Goal: Task Accomplishment & Management: Manage account settings

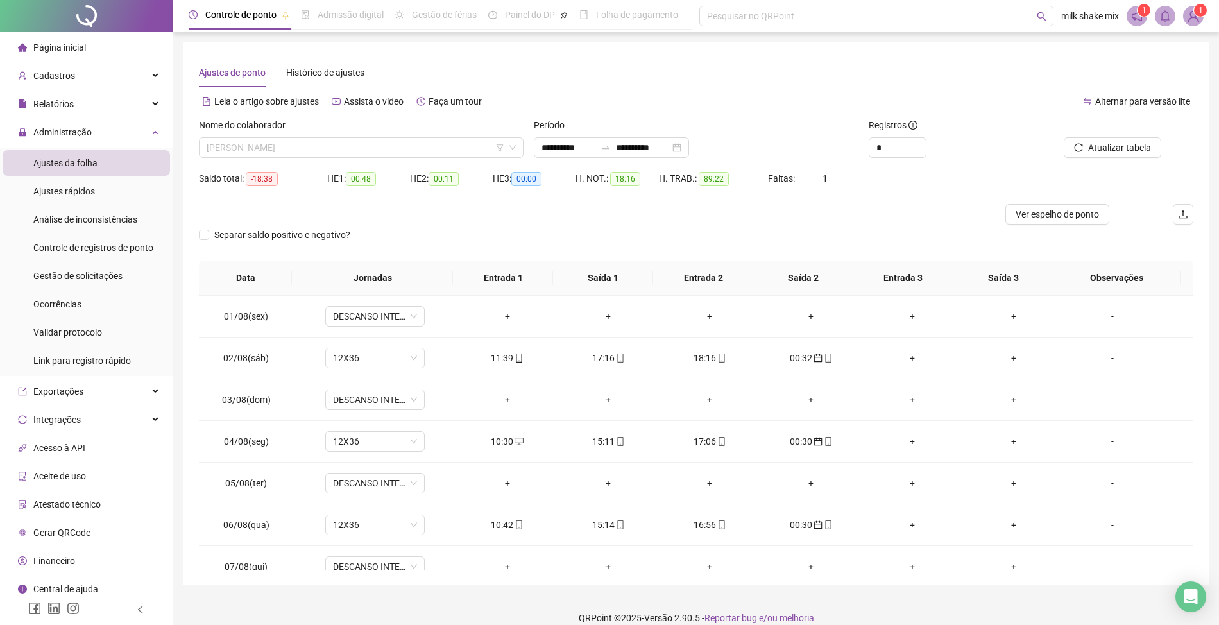
click at [355, 139] on span "[PERSON_NAME]" at bounding box center [361, 147] width 309 height 19
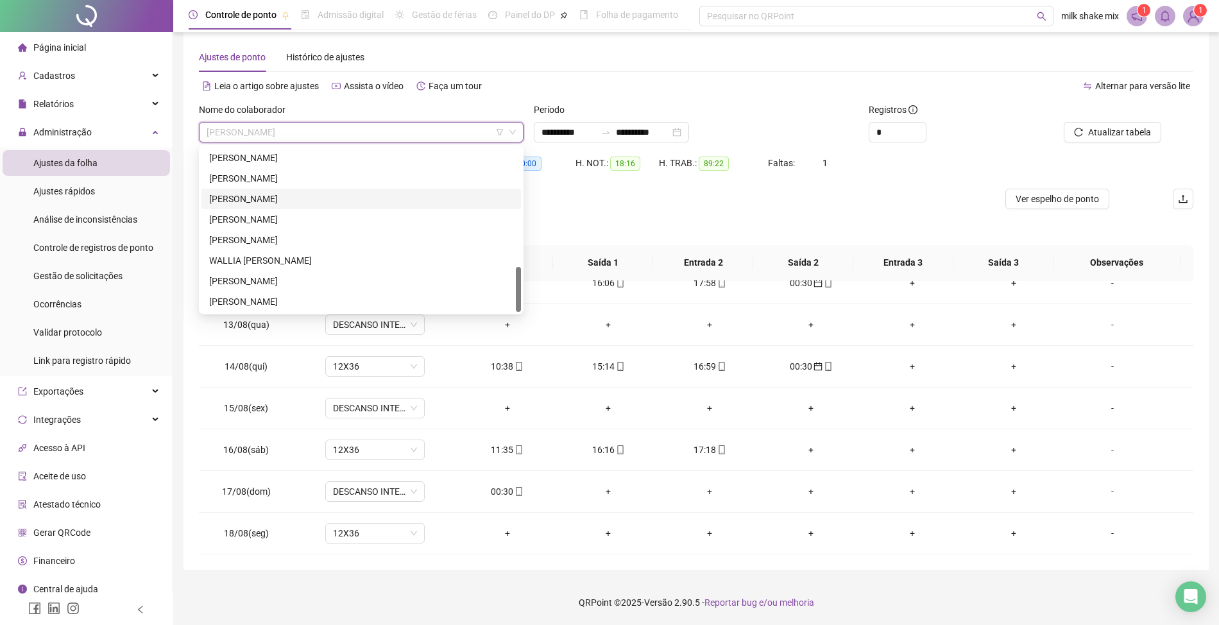
scroll to position [345, 0]
click at [302, 200] on div "[PERSON_NAME]" at bounding box center [361, 203] width 304 height 14
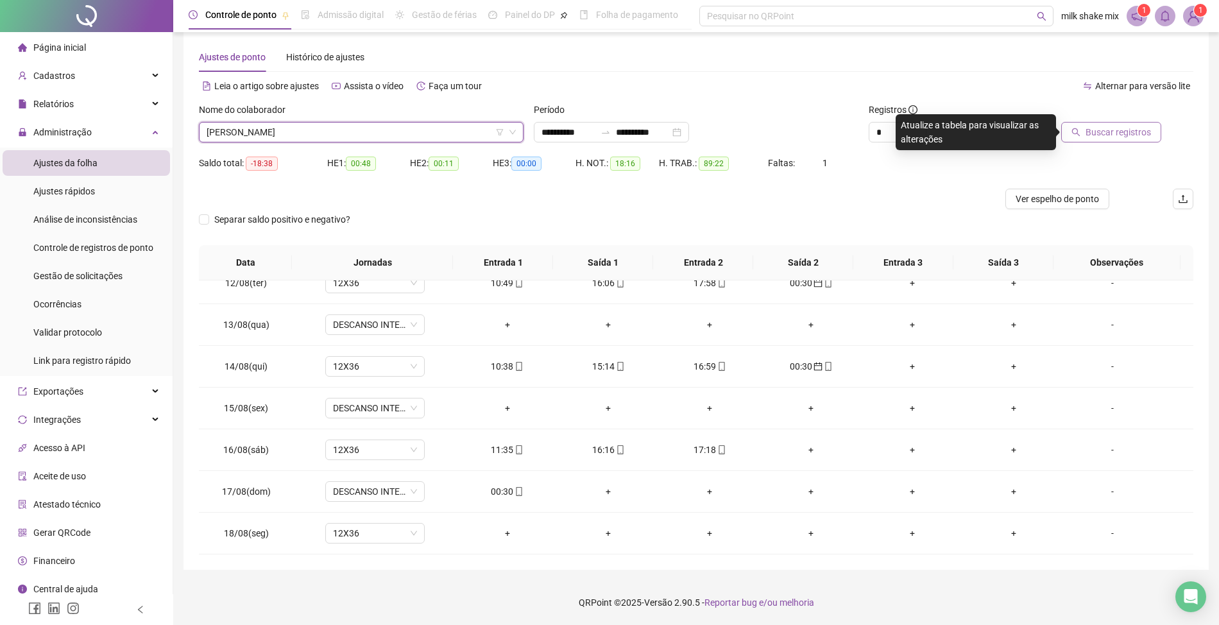
click at [1133, 130] on span "Buscar registros" at bounding box center [1118, 132] width 65 height 14
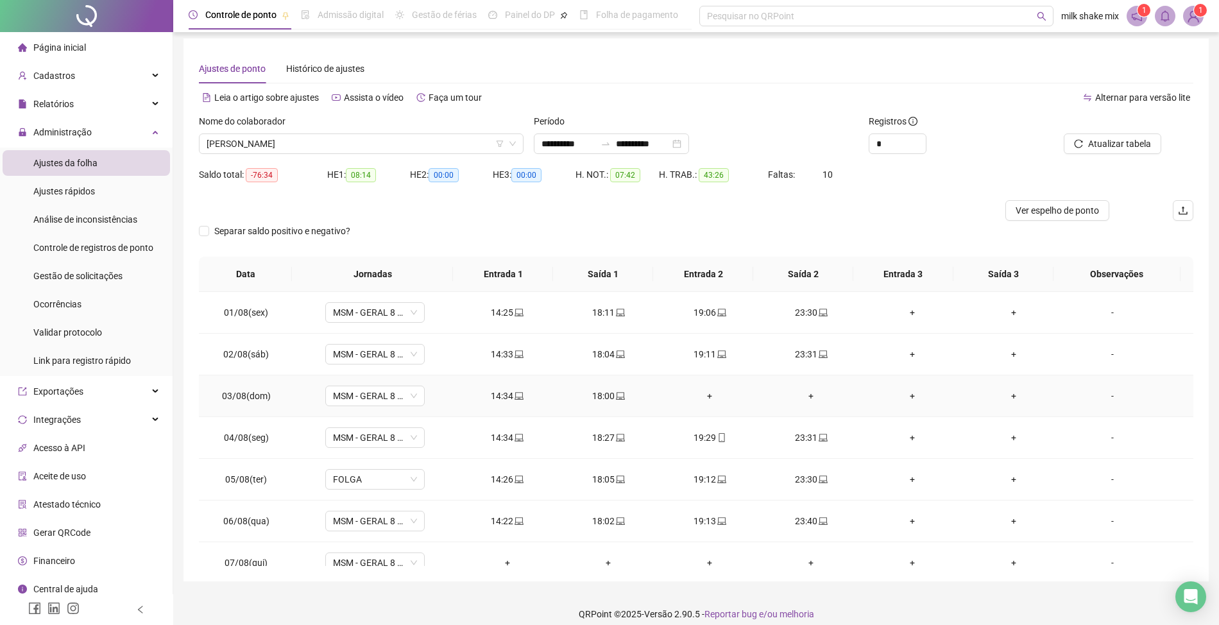
scroll to position [0, 0]
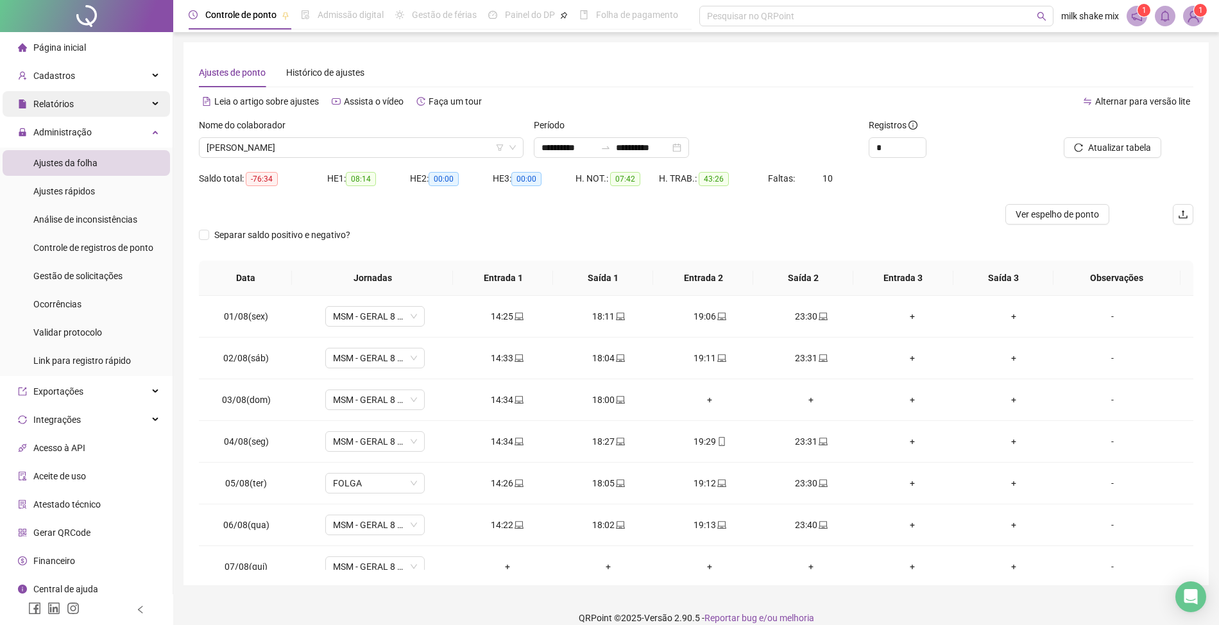
click at [73, 103] on div "Relatórios" at bounding box center [86, 104] width 167 height 26
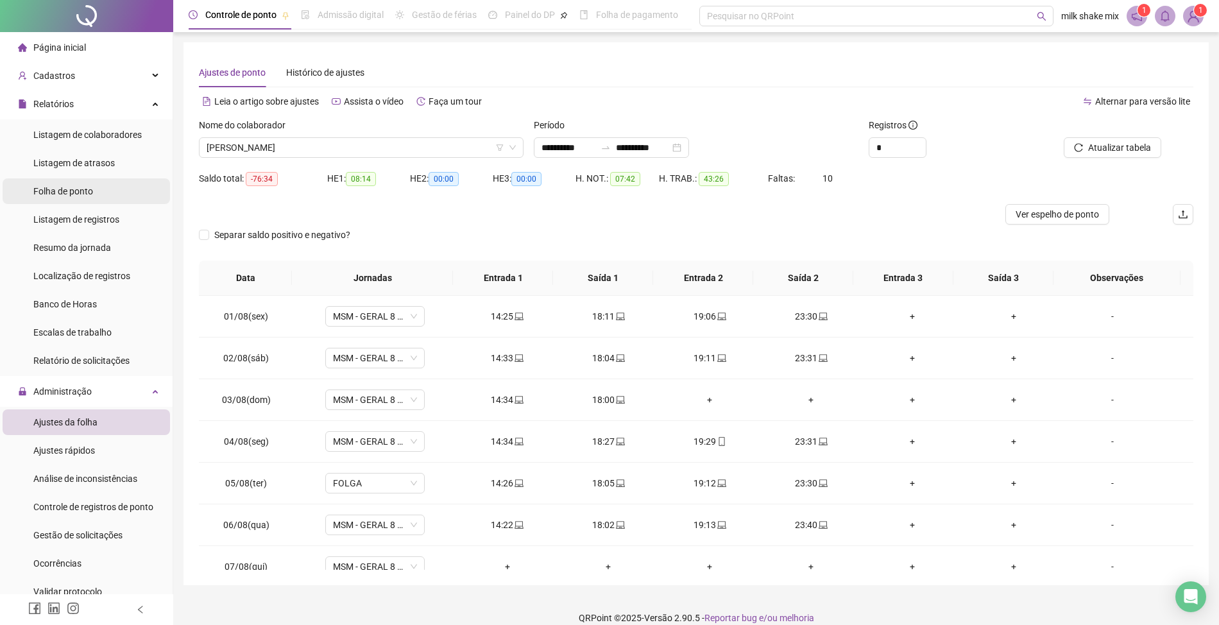
click at [96, 191] on li "Folha de ponto" at bounding box center [86, 191] width 167 height 26
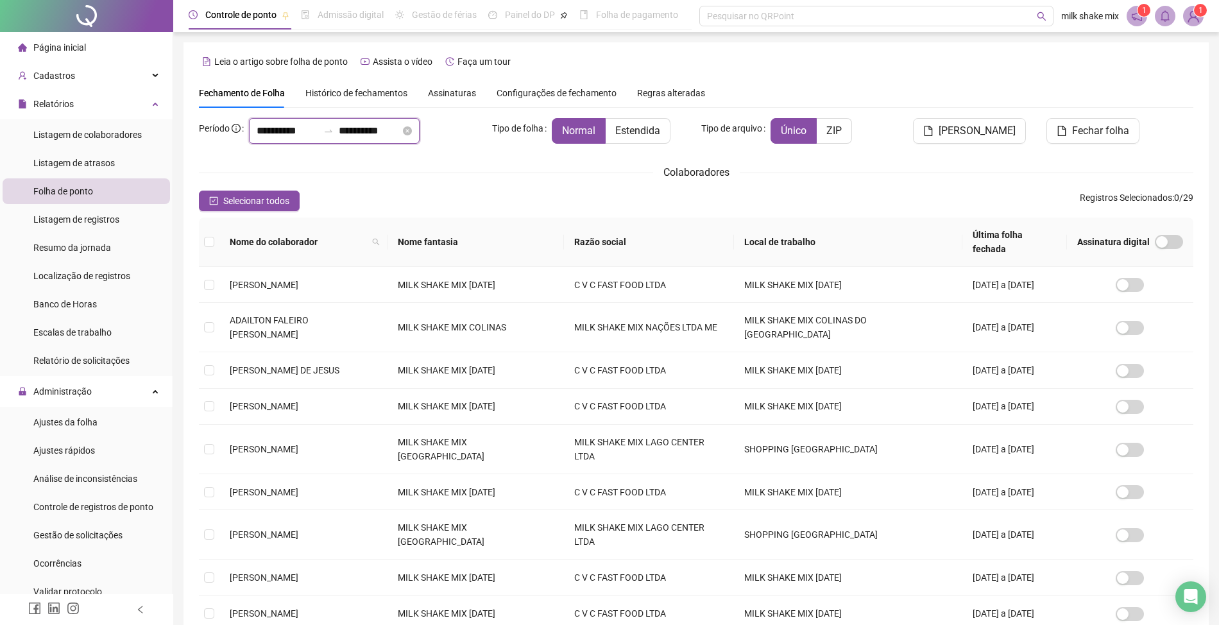
click at [262, 136] on input "**********" at bounding box center [288, 130] width 62 height 15
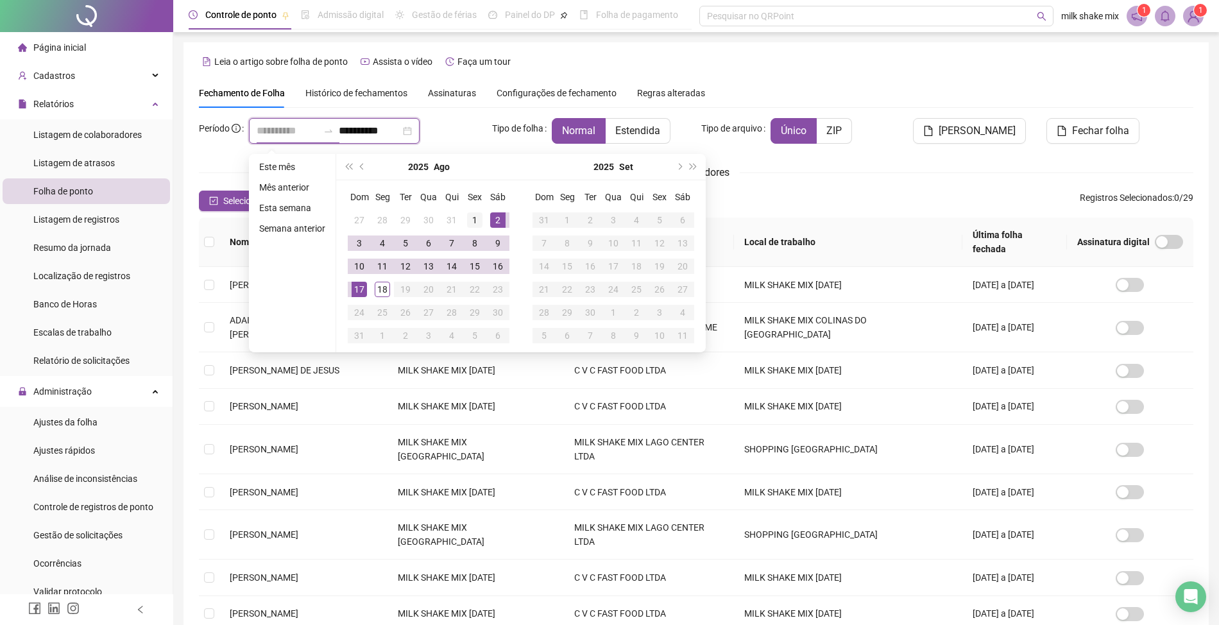
type input "**********"
click at [475, 223] on div "1" at bounding box center [474, 219] width 15 height 15
type input "**********"
click at [452, 270] on div "14" at bounding box center [451, 266] width 15 height 15
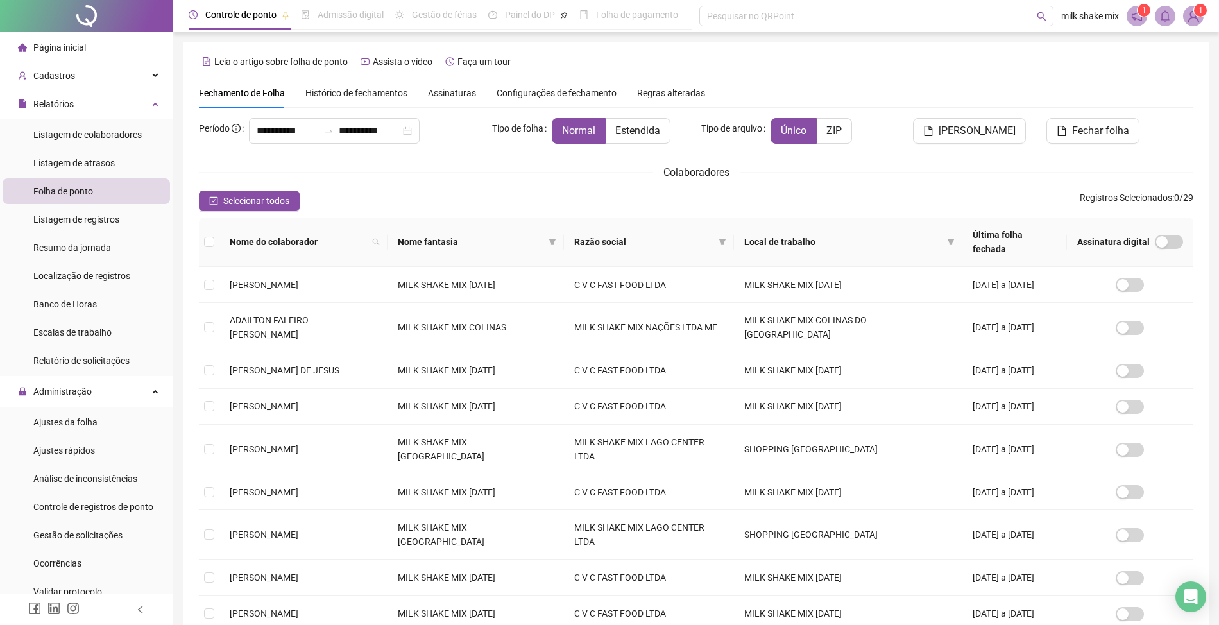
click at [543, 235] on span "Nome fantasia" at bounding box center [471, 242] width 146 height 14
click at [559, 234] on span at bounding box center [552, 241] width 13 height 19
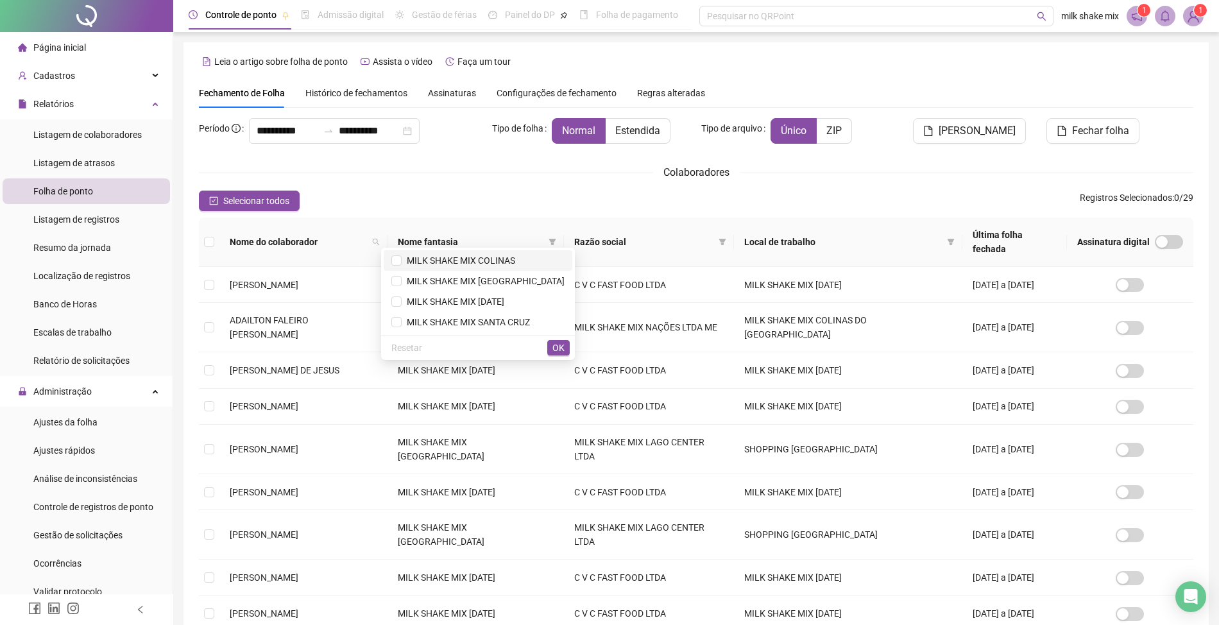
click at [534, 259] on span "MILK SHAKE MIX COLINAS" at bounding box center [477, 260] width 173 height 14
click at [559, 349] on span "OK" at bounding box center [558, 348] width 12 height 14
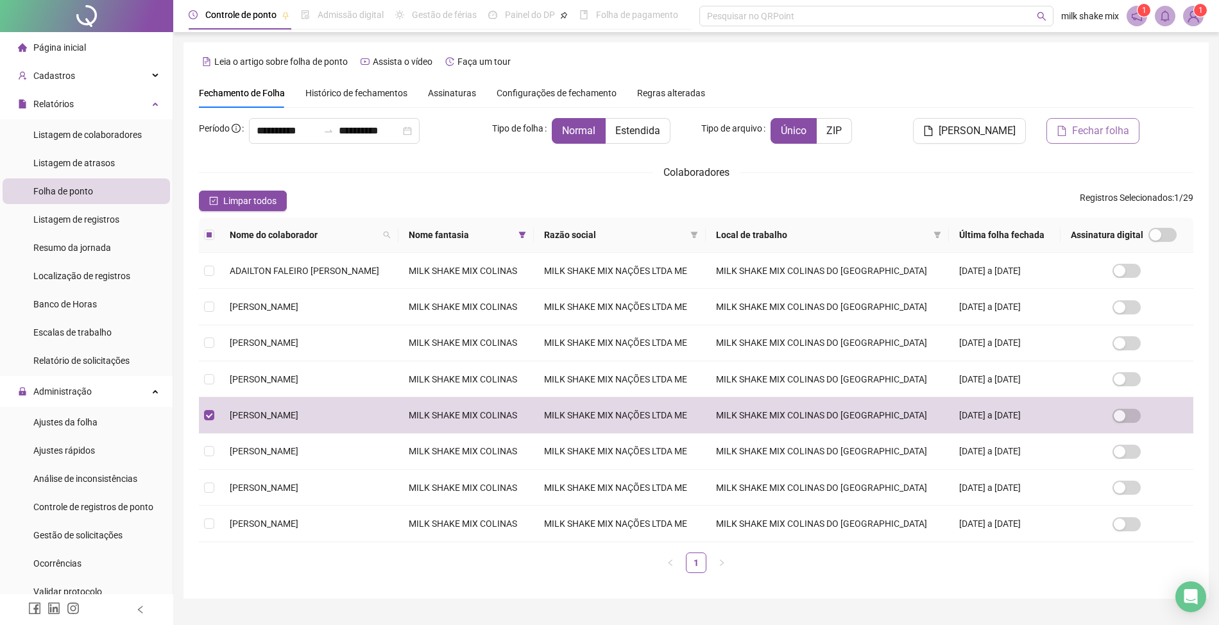
click at [1089, 141] on button "Fechar folha" at bounding box center [1092, 131] width 93 height 26
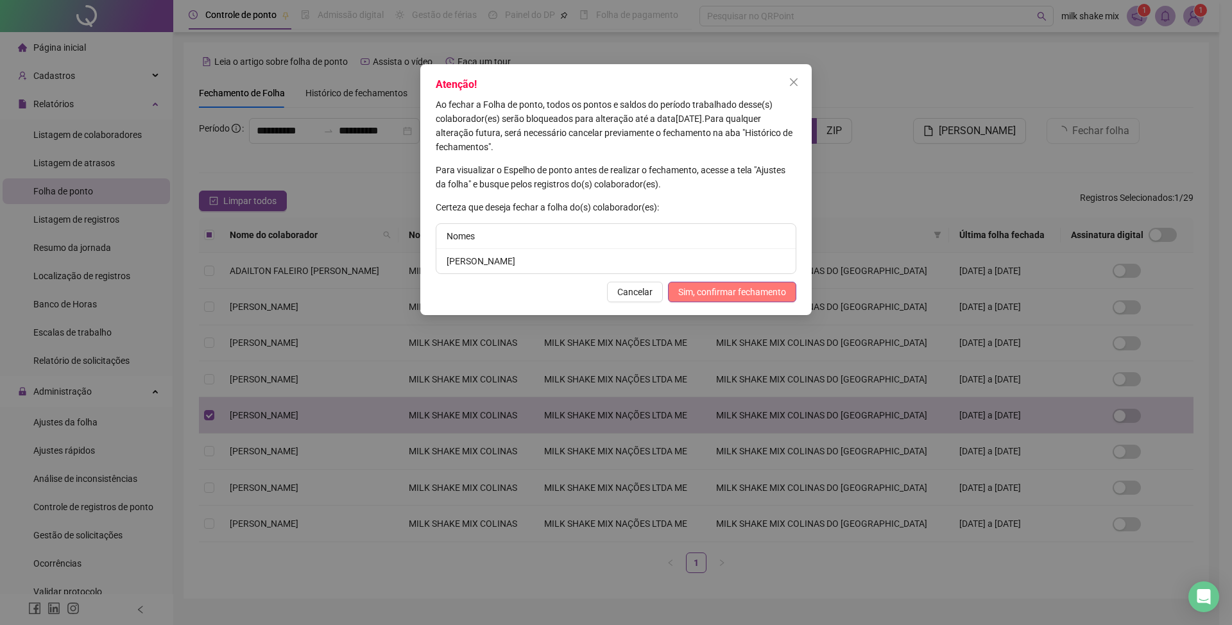
click at [733, 294] on span "Sim, confirmar fechamento" at bounding box center [732, 292] width 108 height 14
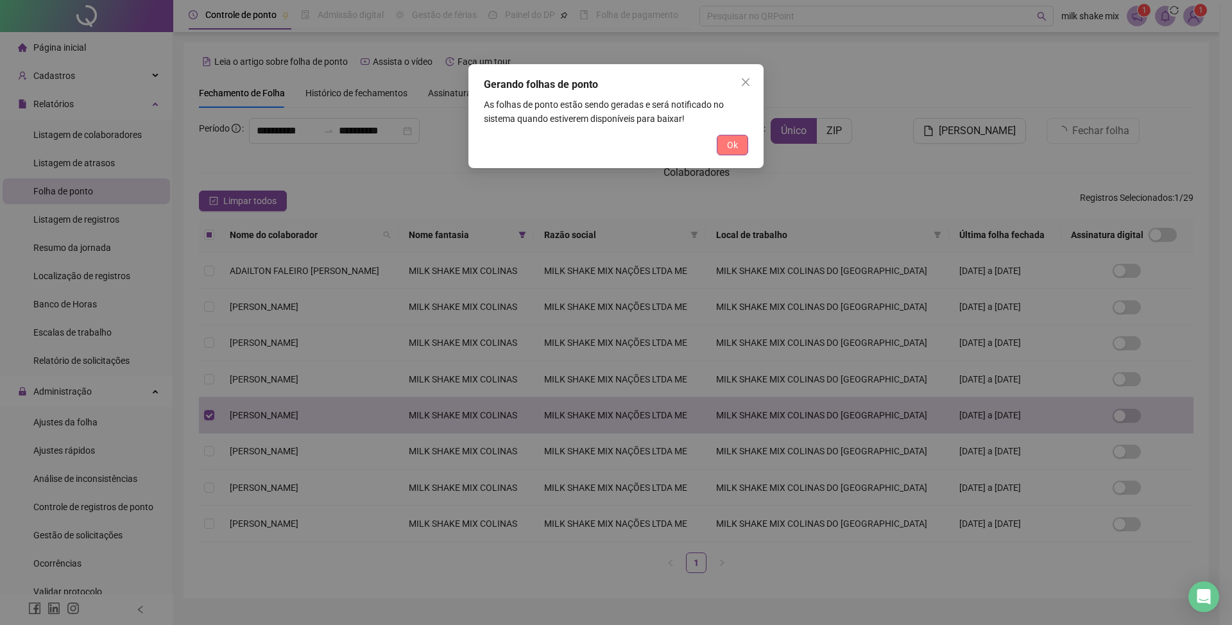
click at [728, 142] on span "Ok" at bounding box center [732, 145] width 11 height 14
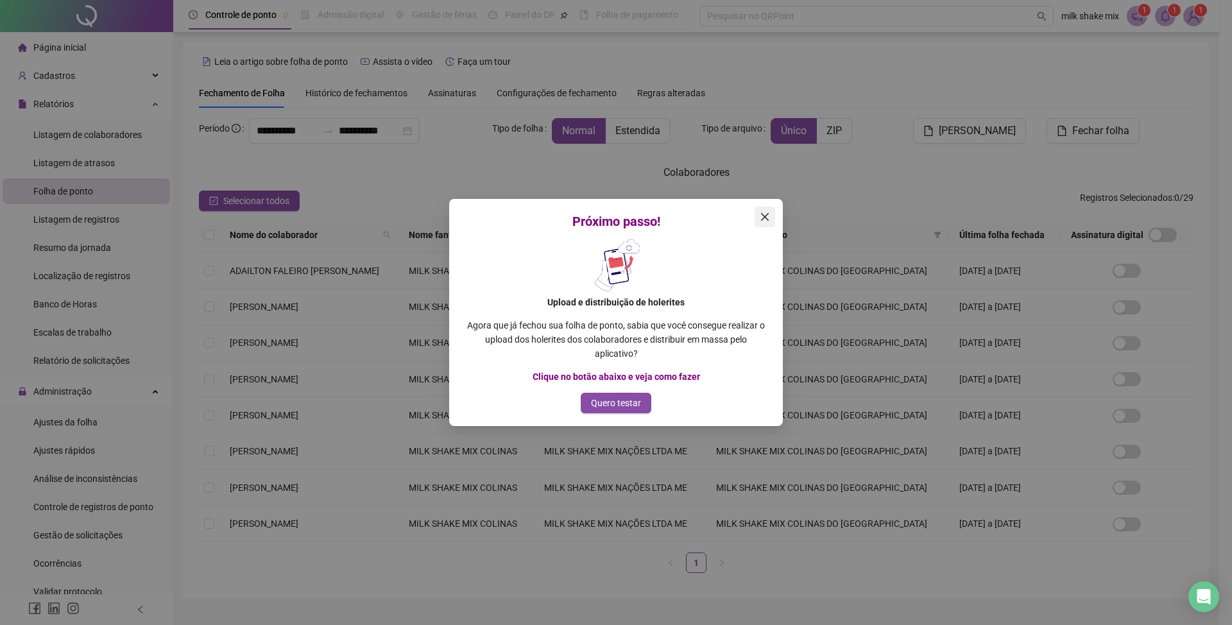
click at [763, 218] on icon "close" at bounding box center [765, 217] width 8 height 8
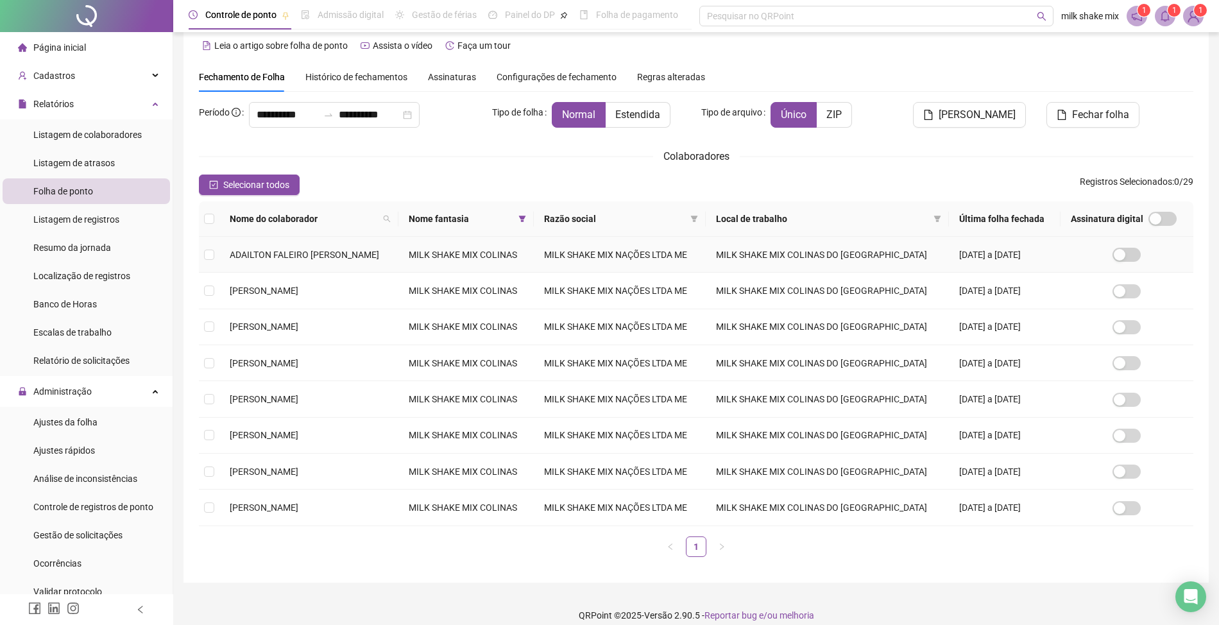
scroll to position [31, 0]
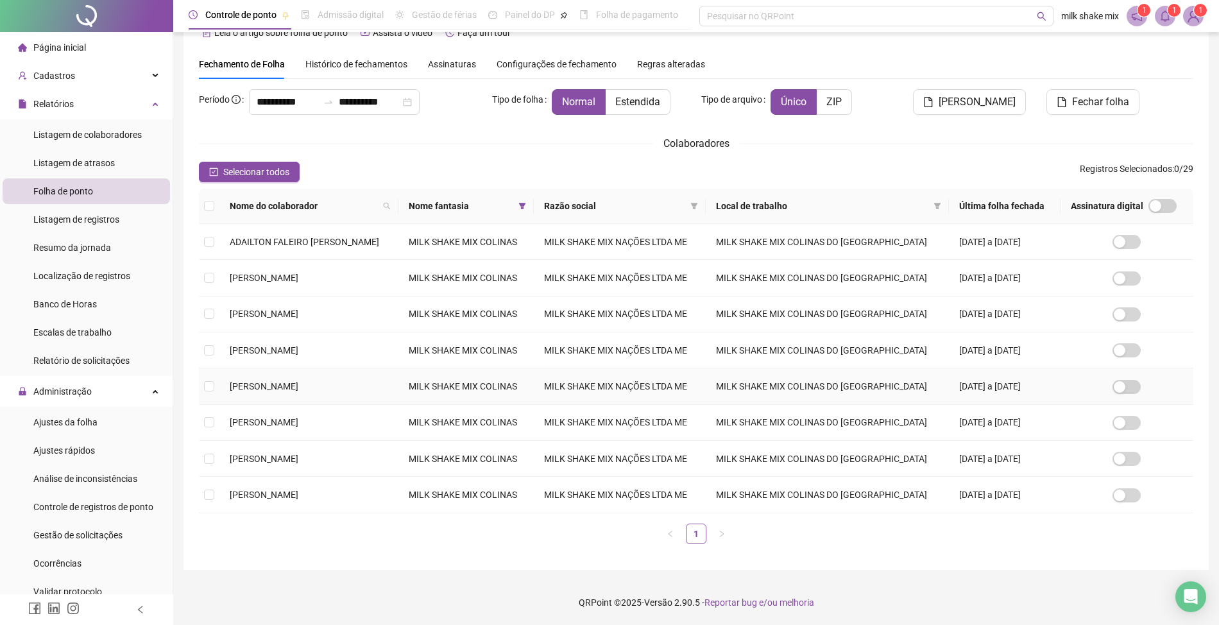
click at [223, 386] on td "[PERSON_NAME]" at bounding box center [308, 386] width 179 height 36
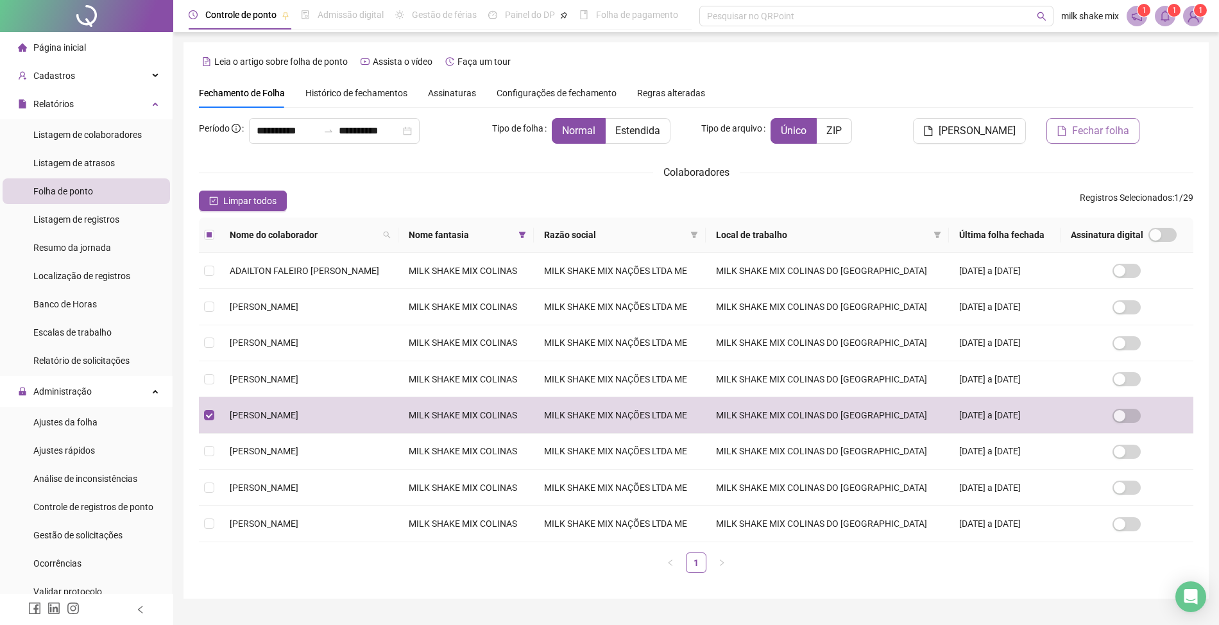
click at [1106, 135] on span "Fechar folha" at bounding box center [1100, 130] width 57 height 15
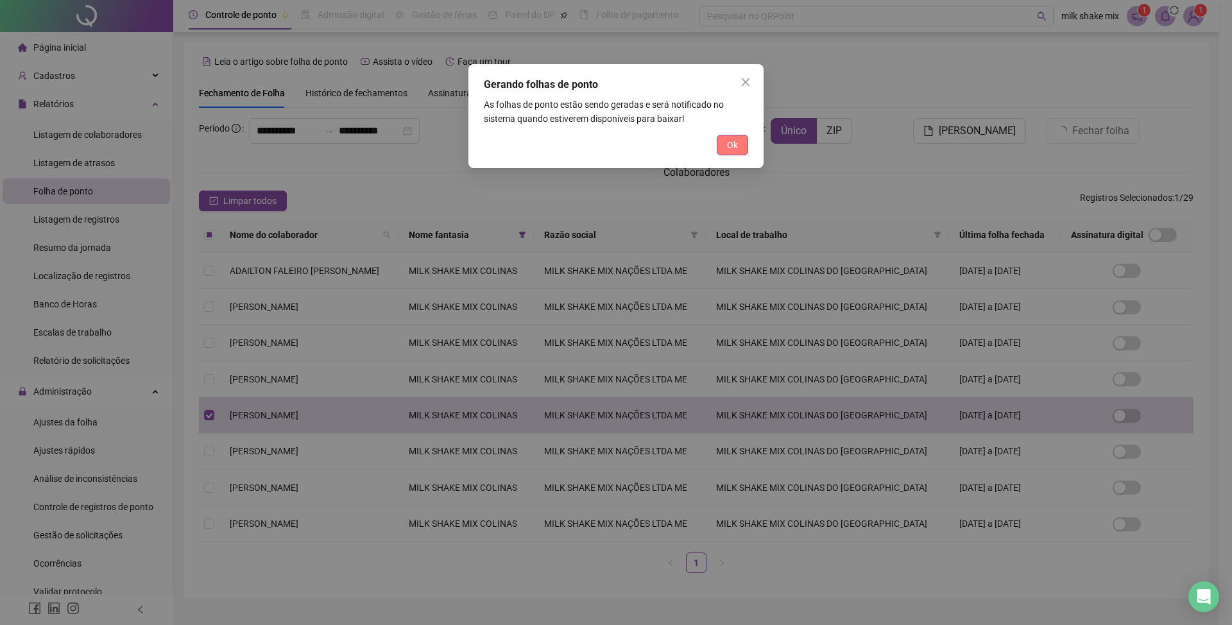
click at [730, 146] on span "Ok" at bounding box center [732, 145] width 11 height 14
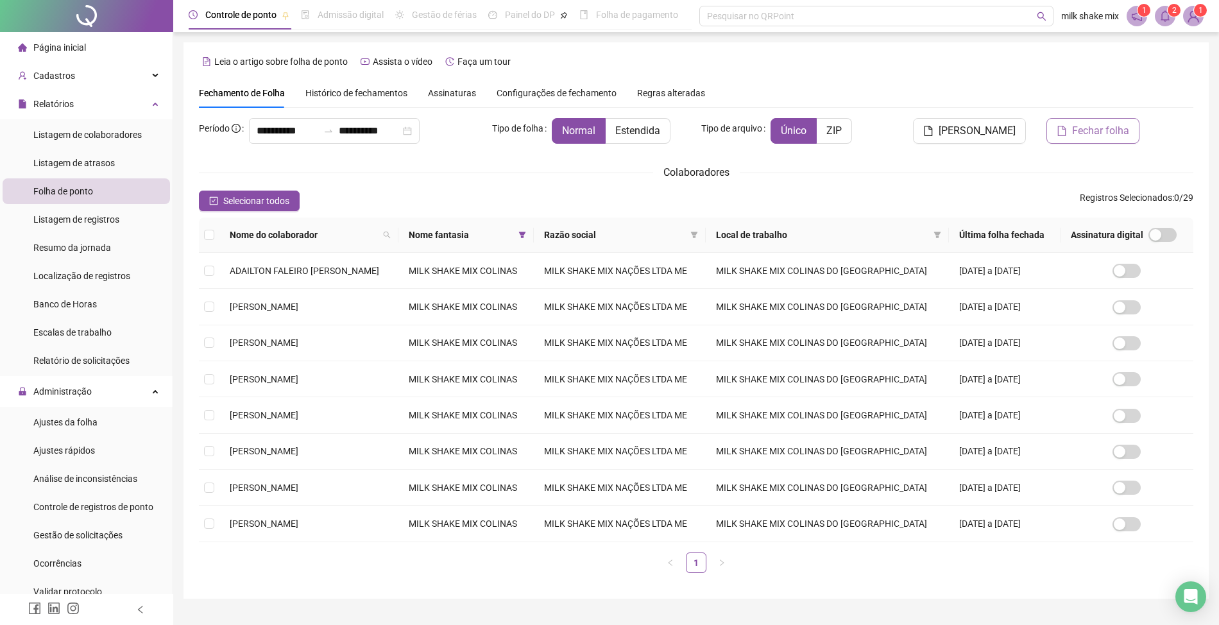
click at [1106, 128] on span "Fechar folha" at bounding box center [1100, 130] width 57 height 15
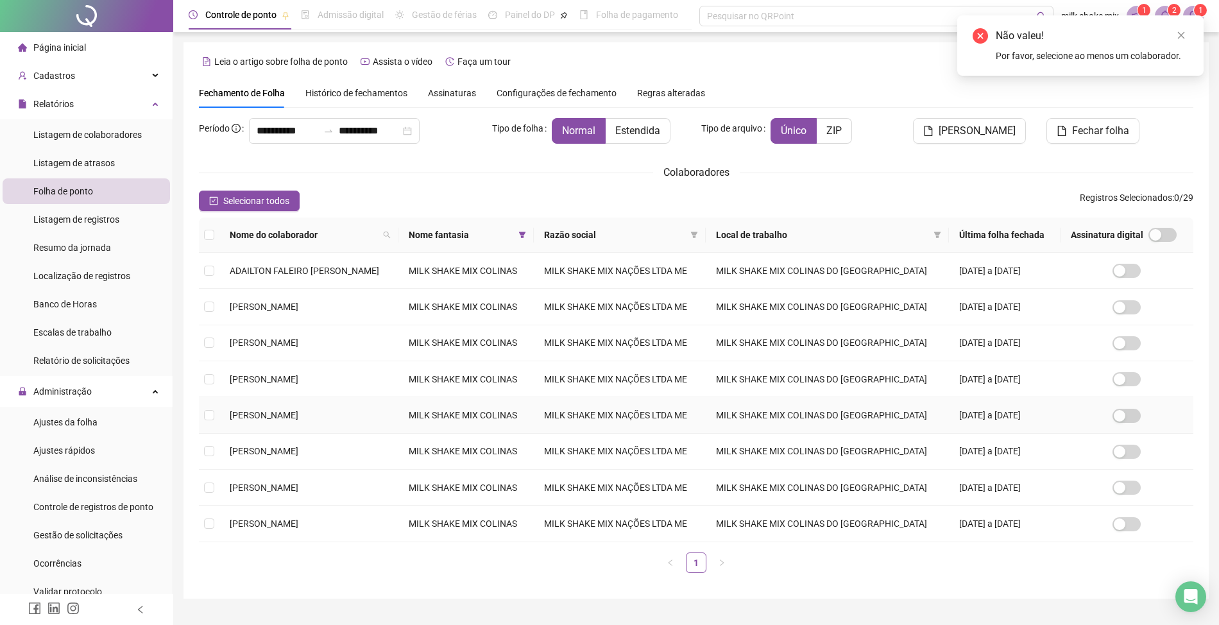
click at [258, 417] on span "[PERSON_NAME]" at bounding box center [264, 415] width 69 height 10
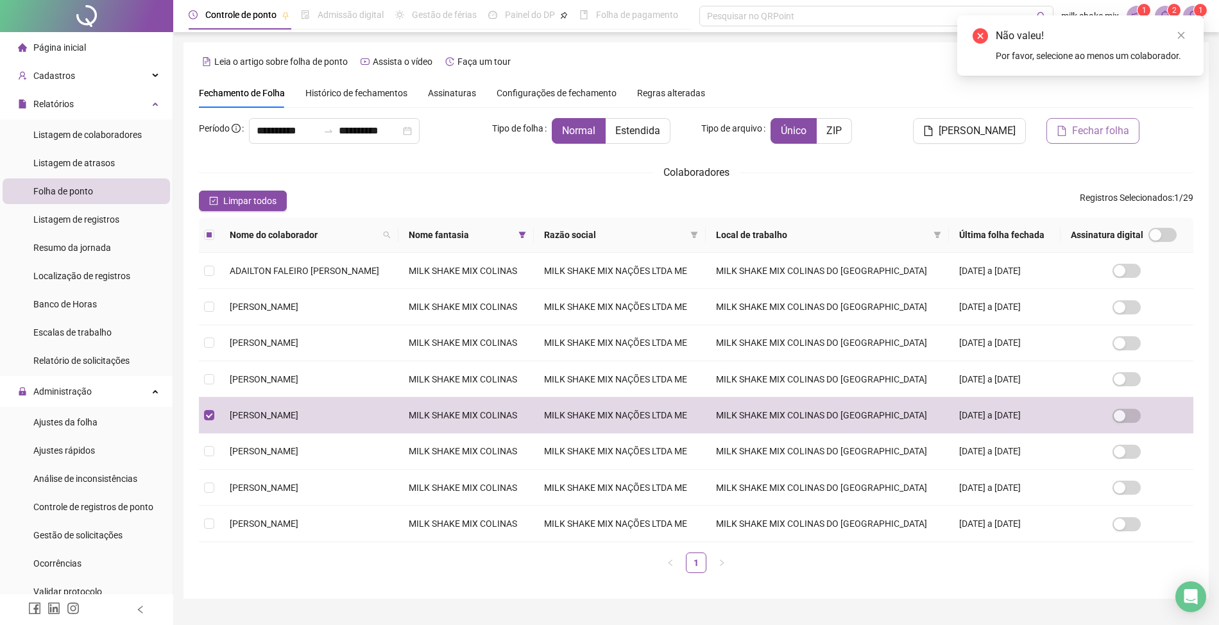
click at [1117, 131] on span "Fechar folha" at bounding box center [1100, 130] width 57 height 15
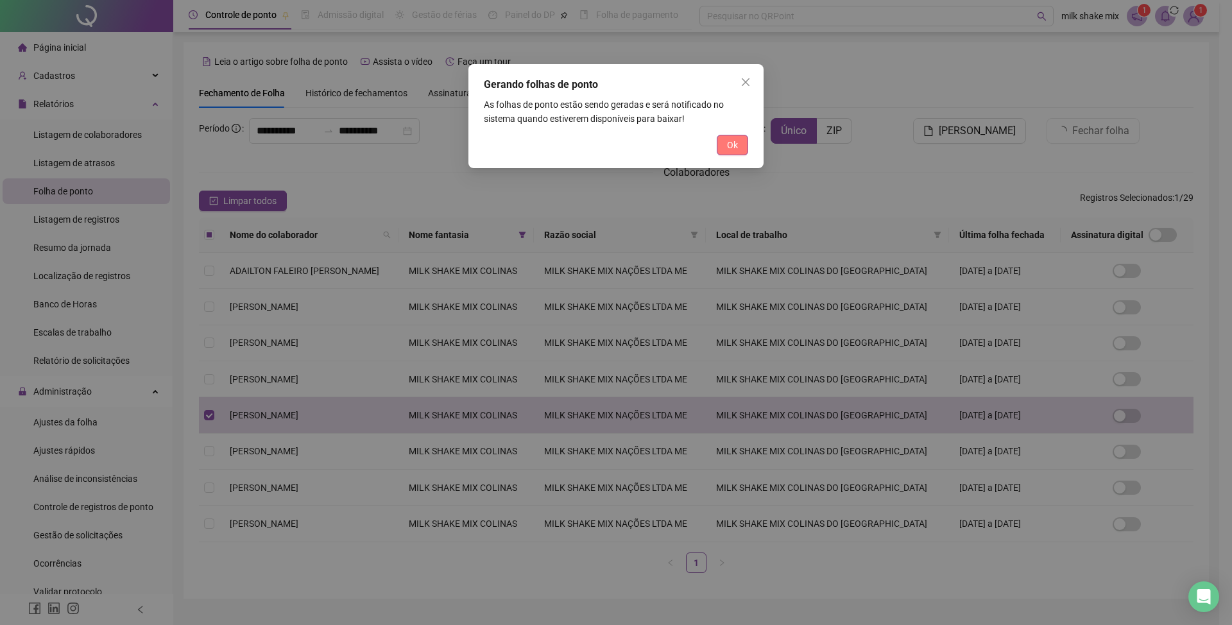
click at [727, 141] on span "Ok" at bounding box center [732, 145] width 11 height 14
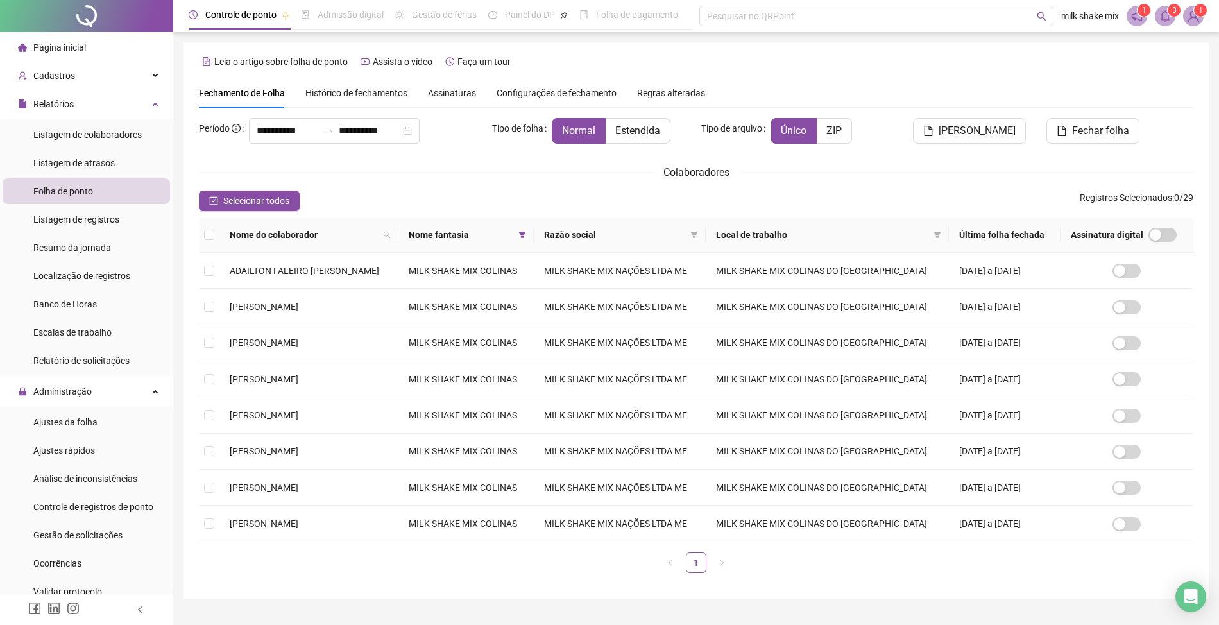
click at [1145, 12] on span "1" at bounding box center [1144, 10] width 4 height 9
click at [1133, 14] on icon "notification" at bounding box center [1137, 16] width 10 height 10
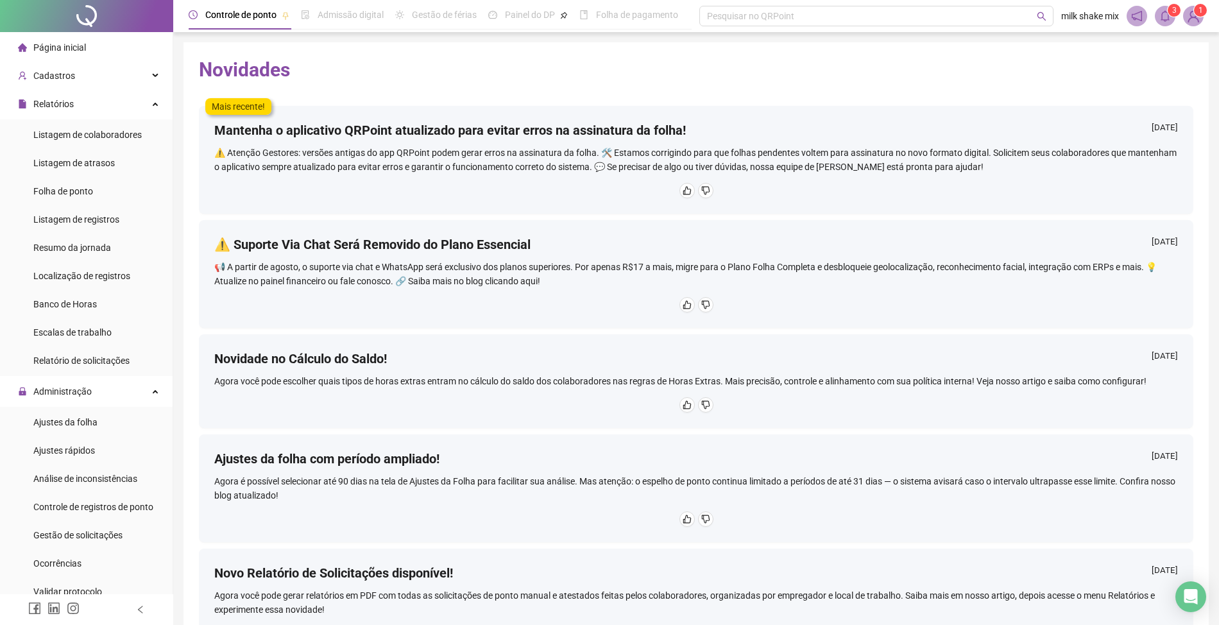
click at [1171, 19] on span at bounding box center [1165, 16] width 21 height 21
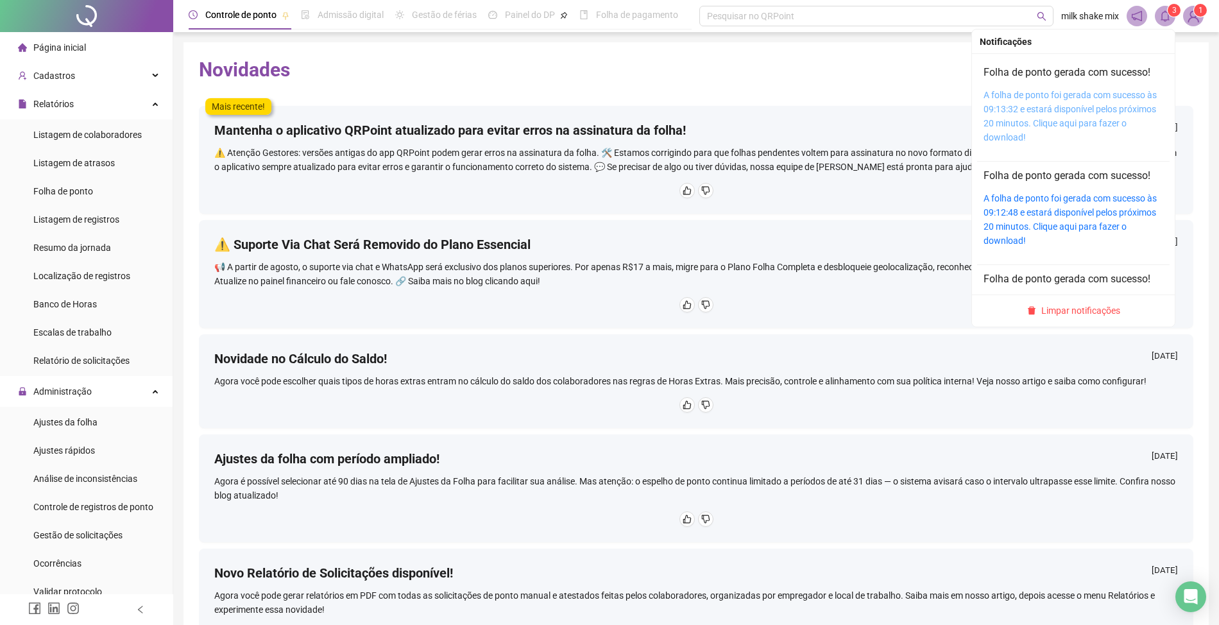
click at [1027, 104] on link "A folha de ponto foi gerada com sucesso às 09:13:32 e estará disponível pelos p…" at bounding box center [1070, 116] width 173 height 53
